Goal: Obtain resource: Download file/media

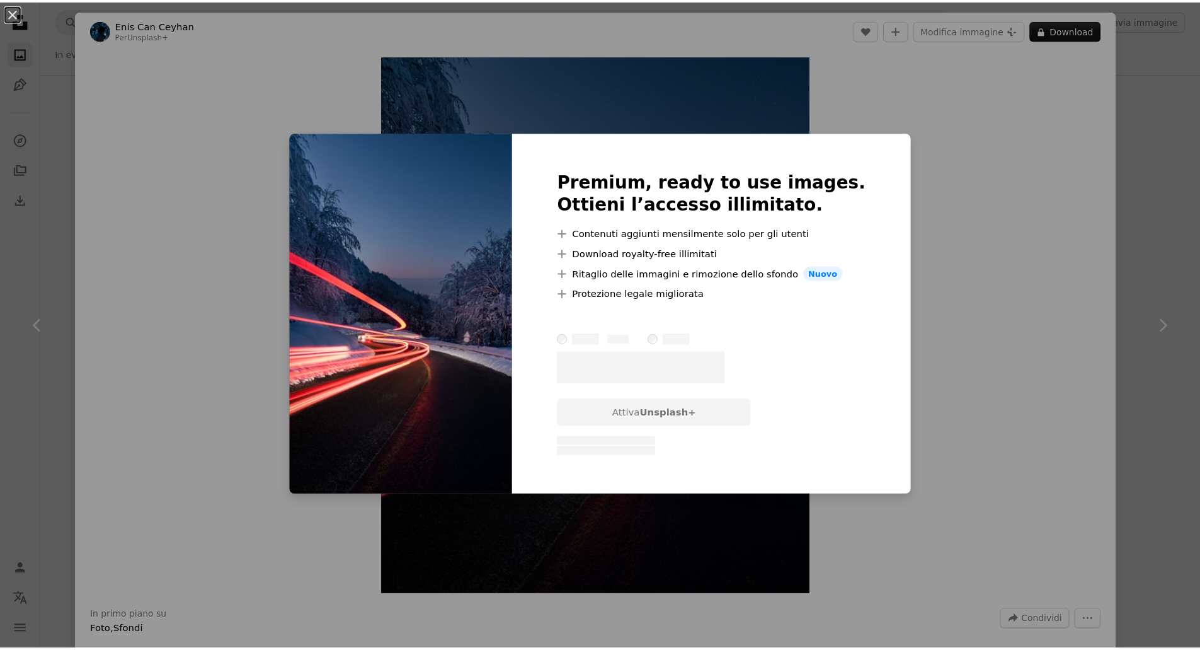
scroll to position [819, 0]
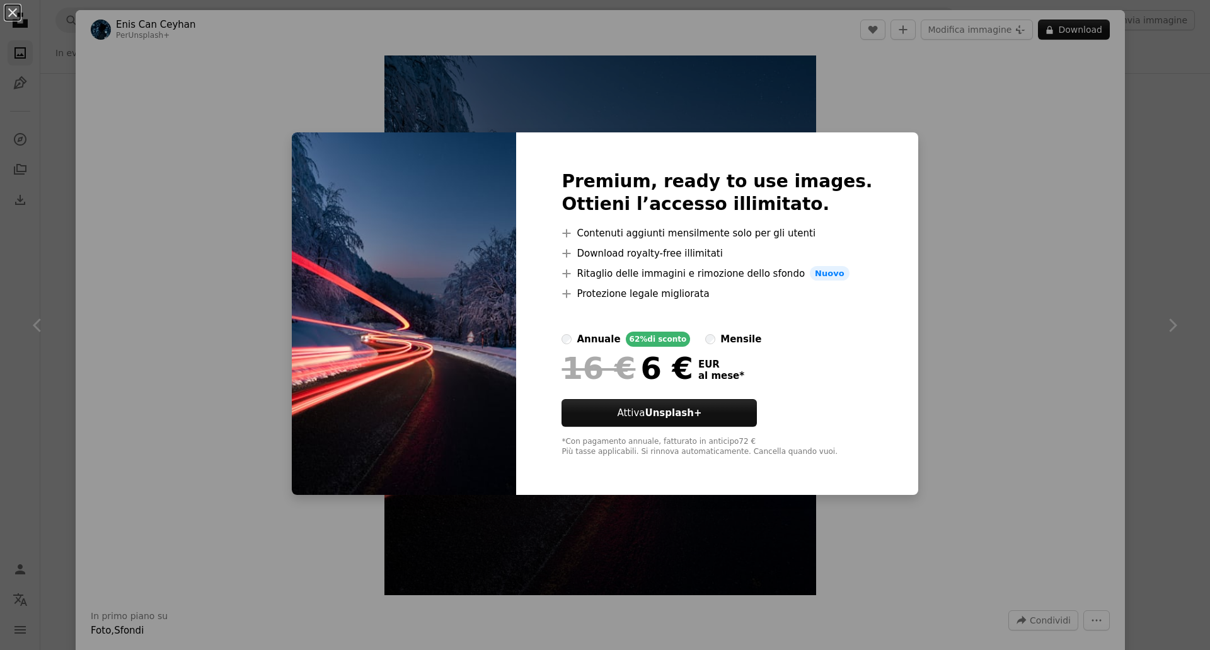
click at [968, 293] on div "An X shape Premium, ready to use images. Ottieni l’accesso illimitato. A plus s…" at bounding box center [605, 325] width 1210 height 650
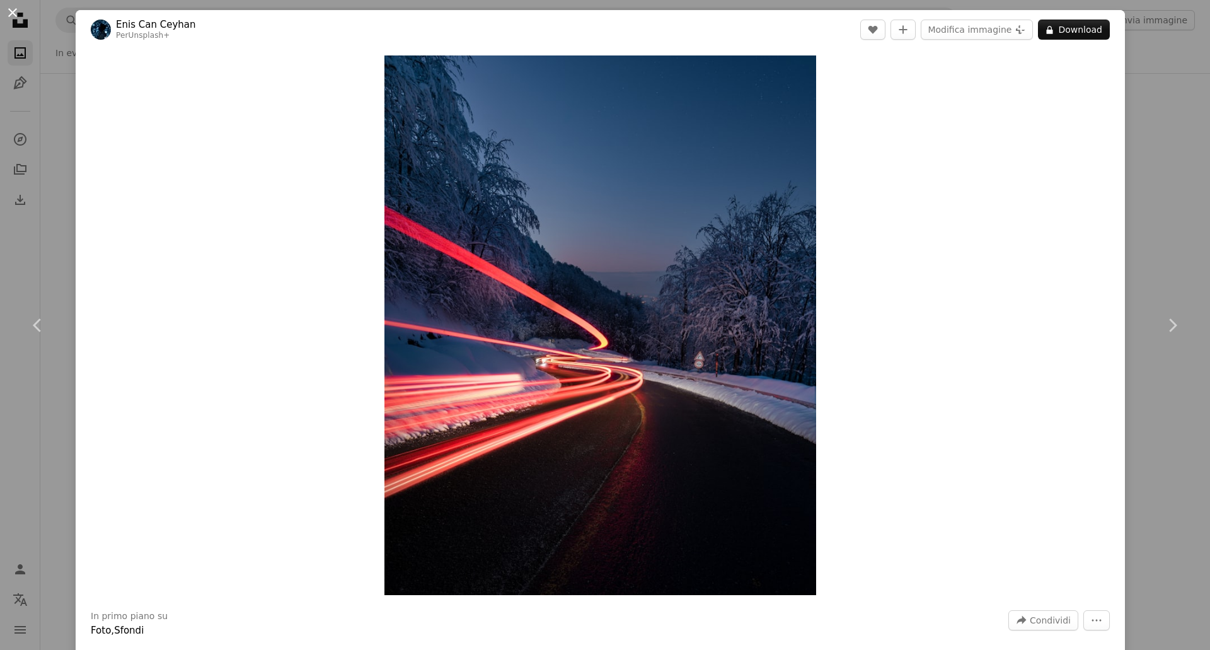
click at [11, 18] on button "An X shape" at bounding box center [12, 12] width 15 height 15
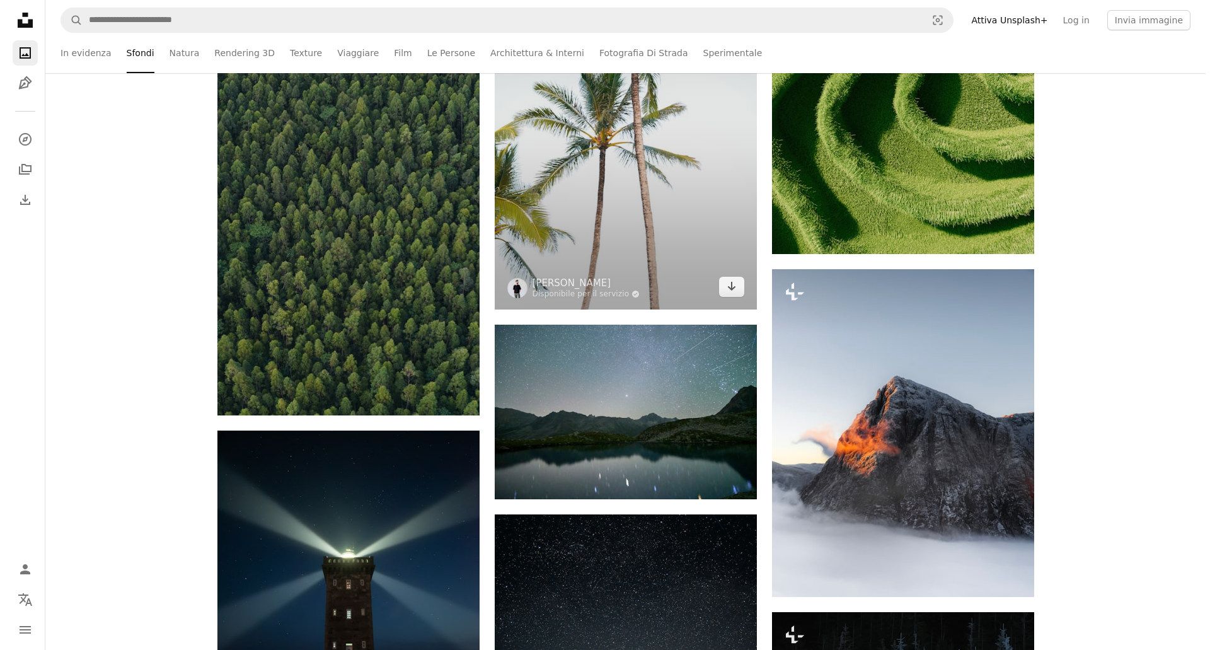
scroll to position [12223, 0]
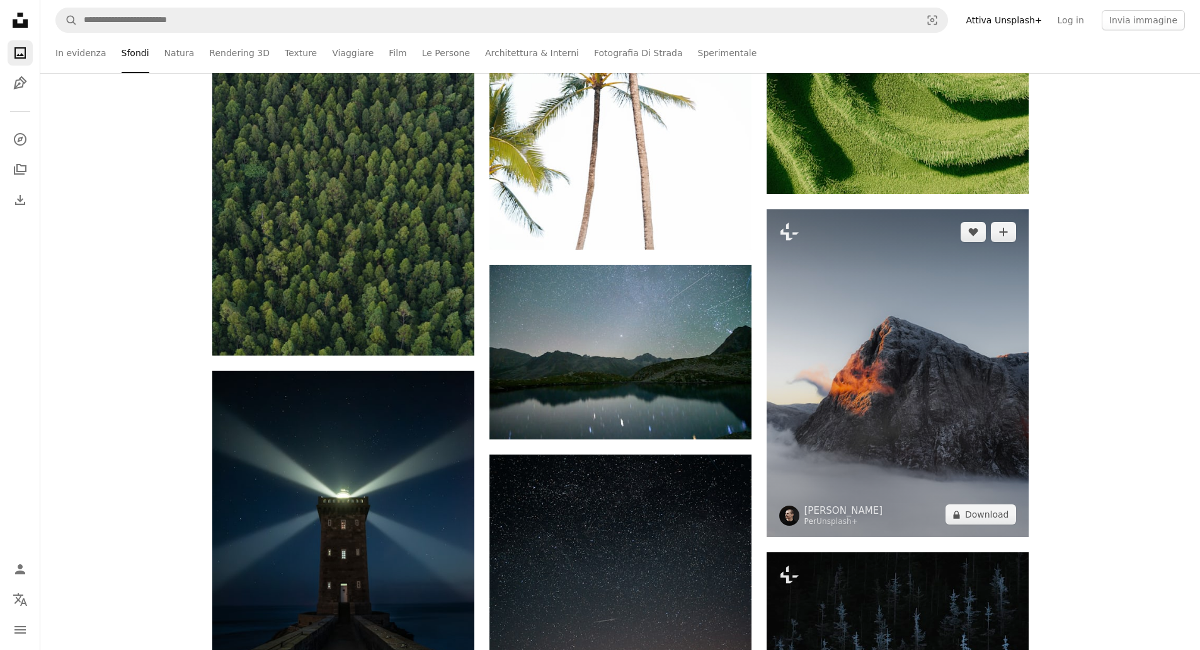
click at [885, 377] on img at bounding box center [898, 373] width 262 height 328
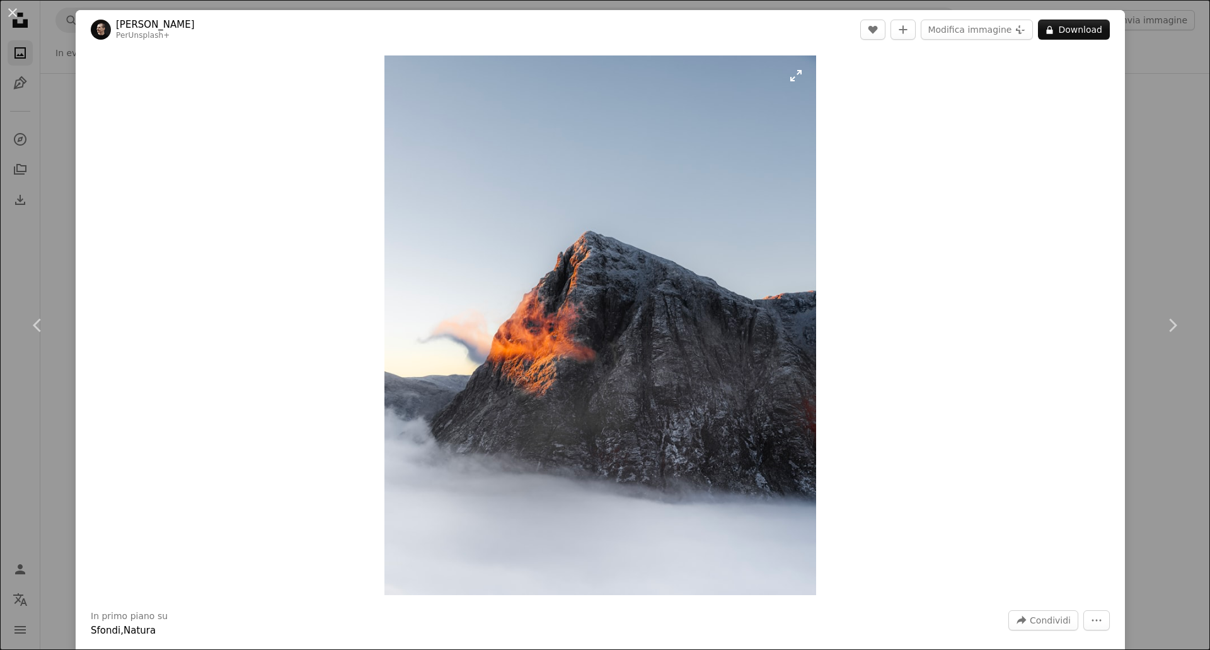
drag, startPoint x: 653, startPoint y: 314, endPoint x: 611, endPoint y: 323, distance: 42.6
click at [611, 323] on img "Ingrandisci questa immagine" at bounding box center [600, 324] width 432 height 539
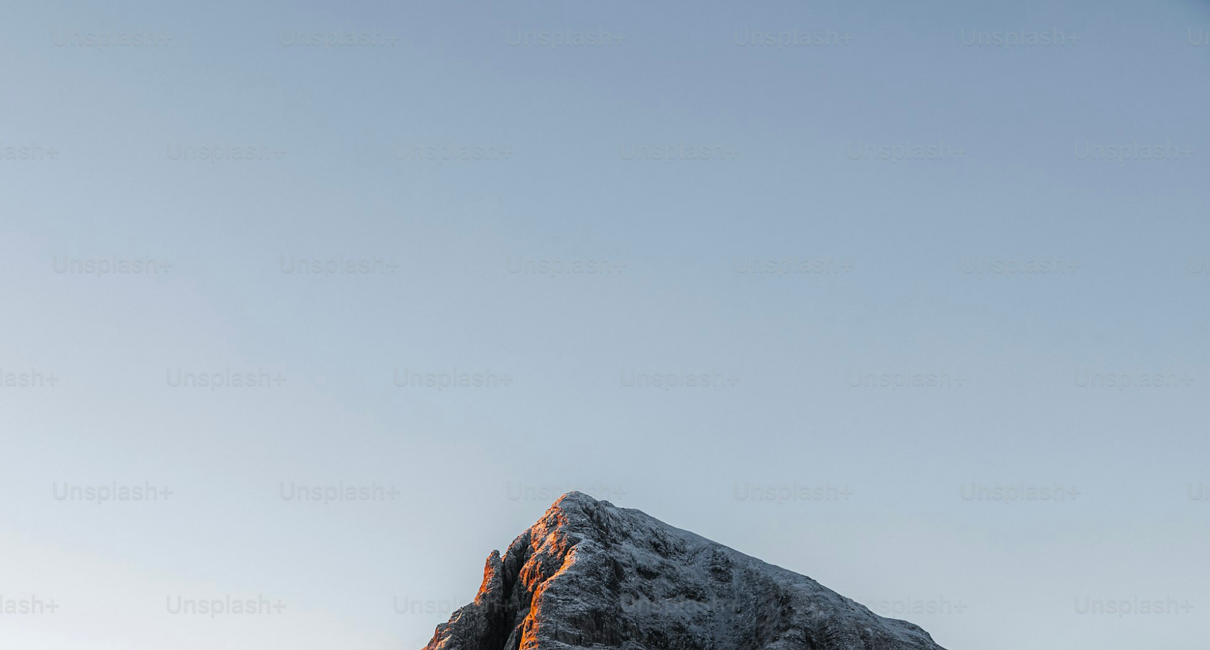
scroll to position [420, 0]
